Goal: Navigation & Orientation: Understand site structure

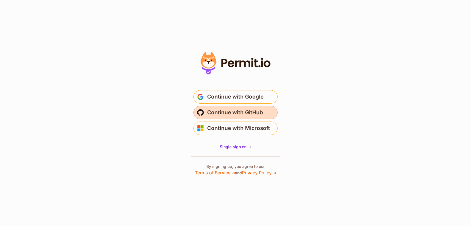
click at [249, 116] on span "Continue with GitHub" at bounding box center [235, 112] width 56 height 9
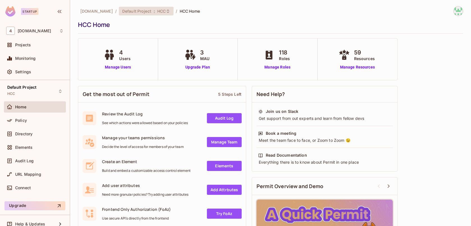
click at [157, 10] on span "HCC" at bounding box center [161, 10] width 8 height 5
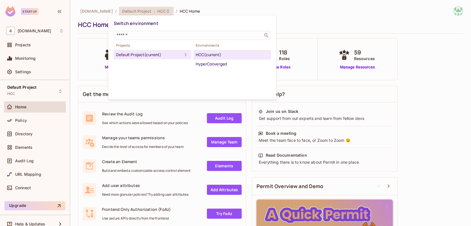
click at [203, 12] on div at bounding box center [235, 113] width 471 height 226
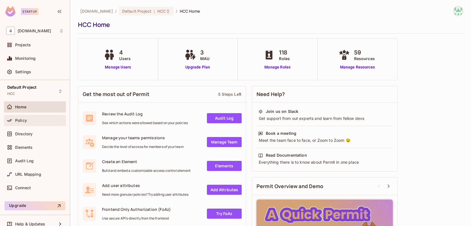
click at [25, 122] on span "Policy" at bounding box center [21, 120] width 12 height 4
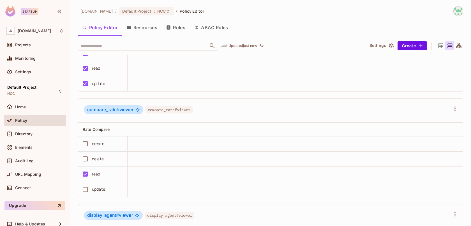
scroll to position [5935, 0]
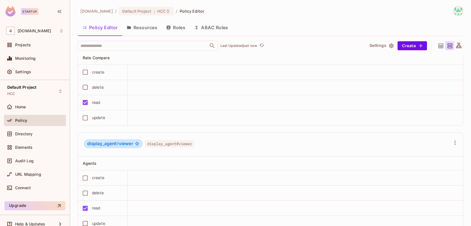
click at [141, 25] on button "Resources" at bounding box center [142, 27] width 40 height 14
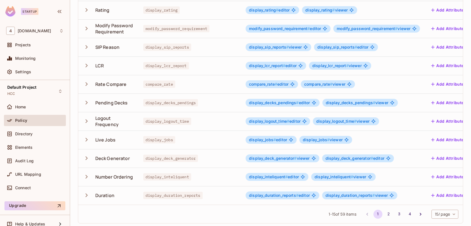
scroll to position [143, 0]
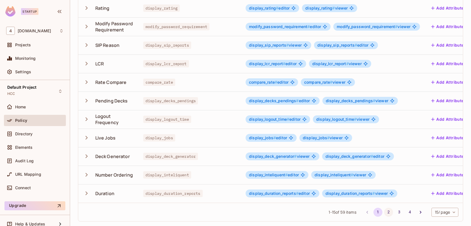
click at [386, 214] on button "2" at bounding box center [388, 212] width 9 height 9
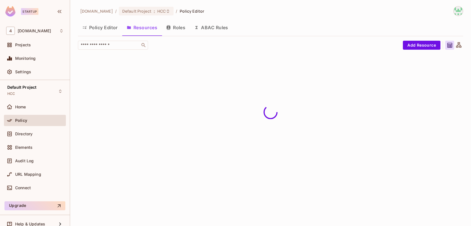
scroll to position [0, 0]
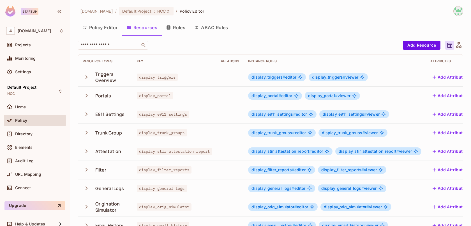
click at [460, 11] on img at bounding box center [458, 10] width 9 height 9
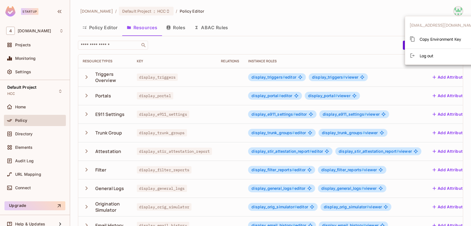
click at [293, 19] on div at bounding box center [235, 113] width 471 height 226
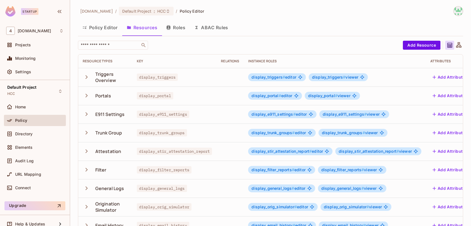
click at [181, 24] on button "Roles" at bounding box center [176, 27] width 28 height 14
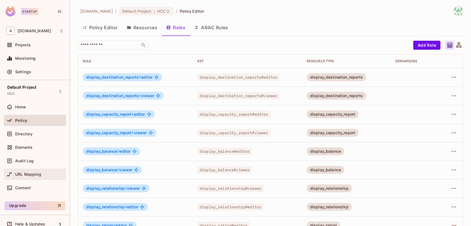
scroll to position [7, 0]
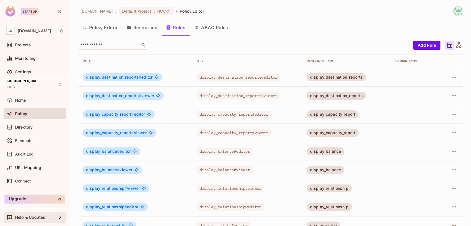
click at [45, 214] on div "Help & Updates" at bounding box center [34, 217] width 57 height 7
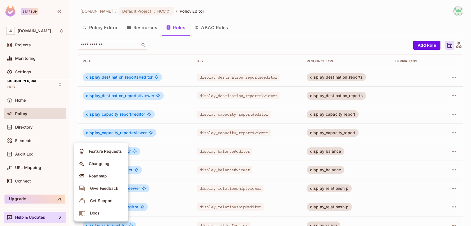
click at [83, 211] on icon at bounding box center [82, 212] width 7 height 7
